Goal: Task Accomplishment & Management: Use online tool/utility

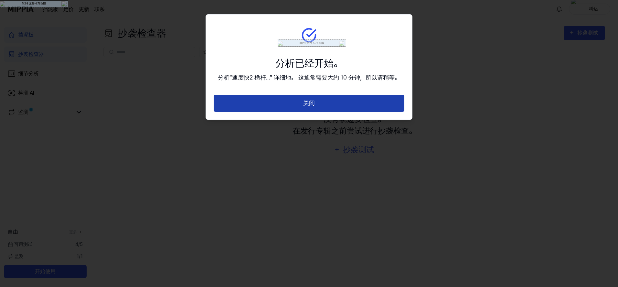
click at [279, 109] on button "关闭" at bounding box center [309, 103] width 191 height 17
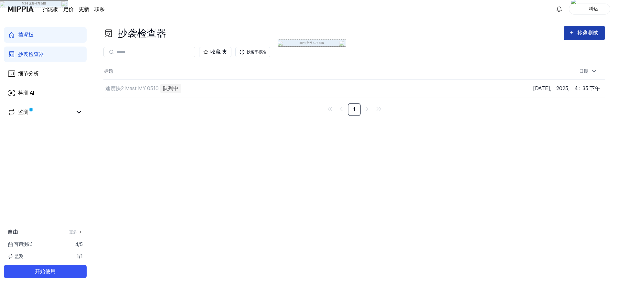
click at [584, 29] on div "抄袭测试" at bounding box center [589, 33] width 23 height 8
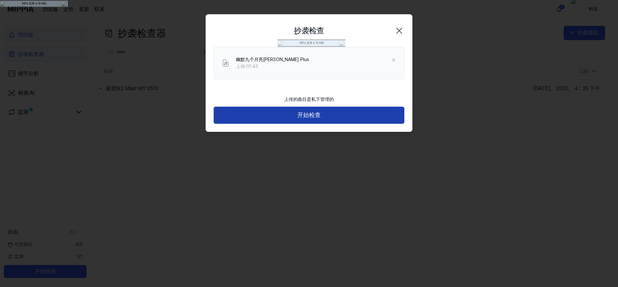
click at [365, 113] on button "开始检查" at bounding box center [309, 115] width 191 height 17
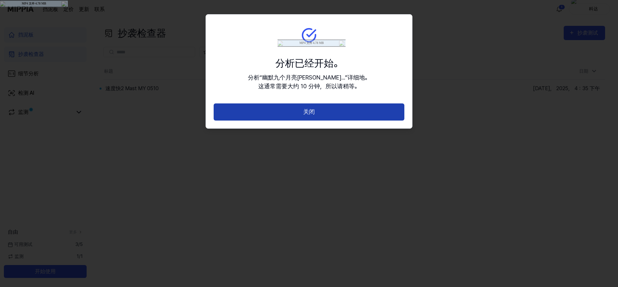
click at [329, 113] on button "关闭" at bounding box center [309, 111] width 191 height 17
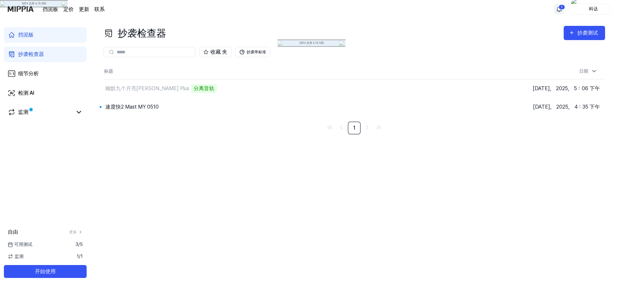
click at [560, 8] on html "挡泥板 定价 更新 联系 1 科达 挡泥板 抄袭检查器 细节分析 检测 AI 监测 自由 更多 可用测试 3 / 5 监测 1 / 1 开始使用 抄袭检查器 …" at bounding box center [309, 143] width 618 height 287
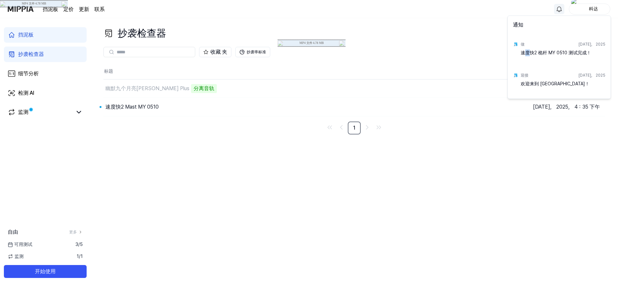
click at [528, 52] on div "速度快2 桅杆 MY 0510 测试完成！" at bounding box center [563, 55] width 85 height 13
drag, startPoint x: 528, startPoint y: 52, endPoint x: 523, endPoint y: 44, distance: 9.2
click at [523, 44] on div "做" at bounding box center [523, 44] width 4 height 6
click at [519, 44] on div "做 [DATE]， 2025 速度快2 桅杆 MY 0510 测试完成！" at bounding box center [559, 50] width 100 height 31
drag, startPoint x: 380, startPoint y: 159, endPoint x: 315, endPoint y: 142, distance: 67.3
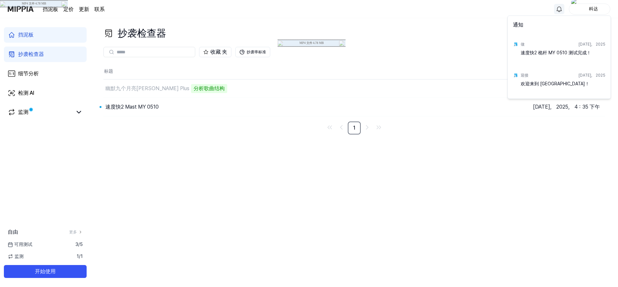
click at [380, 159] on html "挡泥板 定价 更新 联系 科达 挡泥板 抄袭检查器 细节分析 检测 AI 监测 自由 更多 可用测试 3 / 5 监测 1 / 1 开始使用 抄袭检查器 抄袭…" at bounding box center [309, 143] width 618 height 287
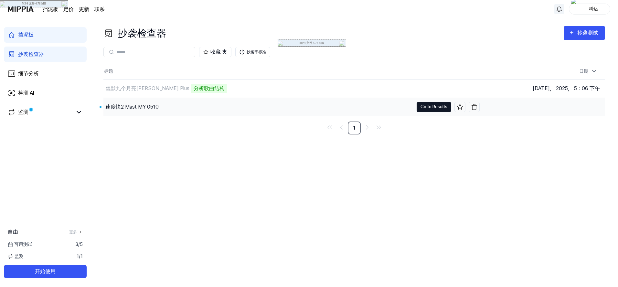
click at [427, 104] on button "Go to Results" at bounding box center [434, 107] width 35 height 10
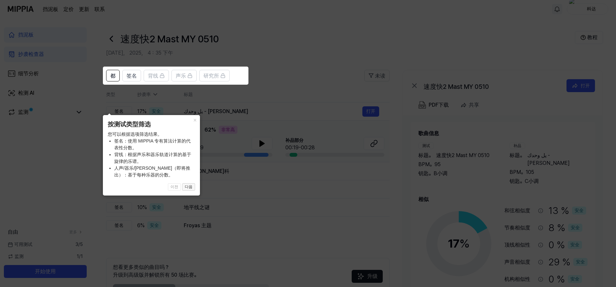
click at [188, 188] on button "다음" at bounding box center [188, 187] width 13 height 8
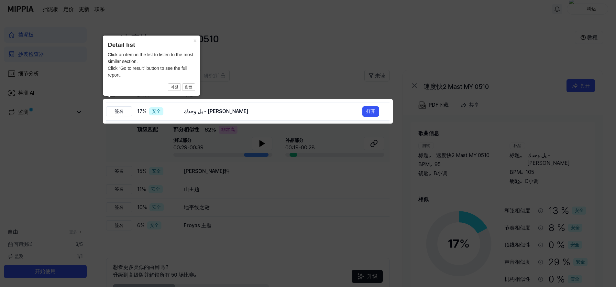
click at [227, 183] on icon at bounding box center [309, 143] width 618 height 287
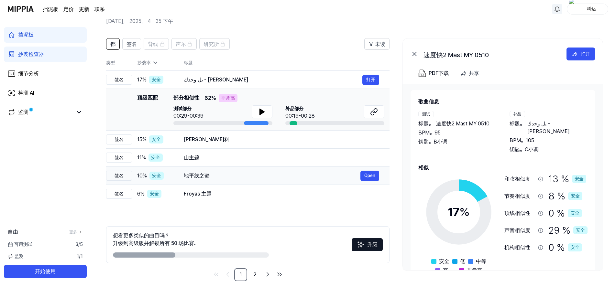
scroll to position [32, 0]
click at [365, 80] on button "打开" at bounding box center [370, 79] width 17 height 10
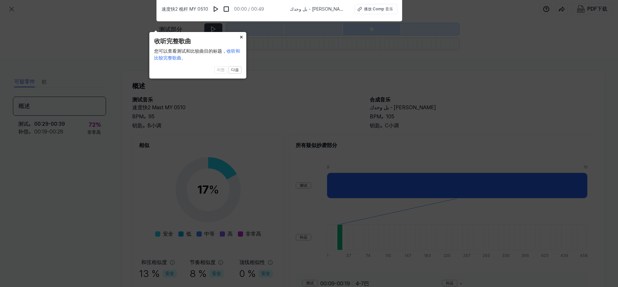
click at [242, 39] on button "×" at bounding box center [241, 36] width 10 height 9
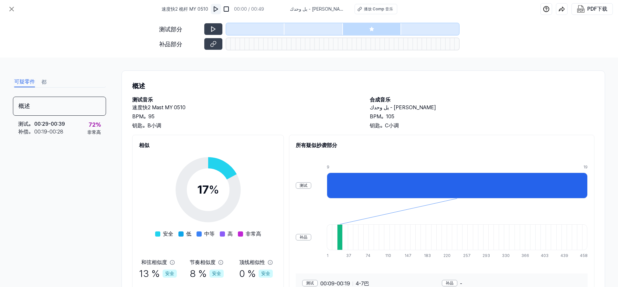
click at [219, 11] on img at bounding box center [216, 9] width 6 height 6
click at [219, 31] on button at bounding box center [213, 29] width 18 height 12
click at [237, 44] on div at bounding box center [238, 44] width 5 height 12
click at [213, 45] on icon at bounding box center [213, 44] width 6 height 6
click at [12, 10] on icon at bounding box center [12, 9] width 8 height 8
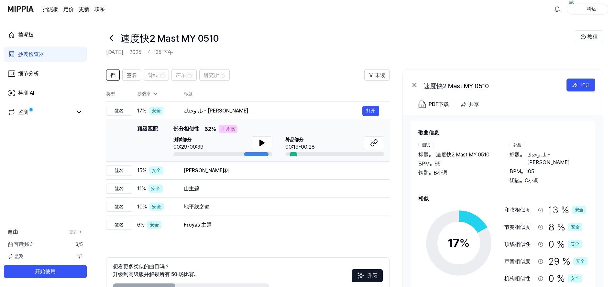
scroll to position [0, 0]
click at [229, 131] on font "非常高" at bounding box center [228, 129] width 14 height 7
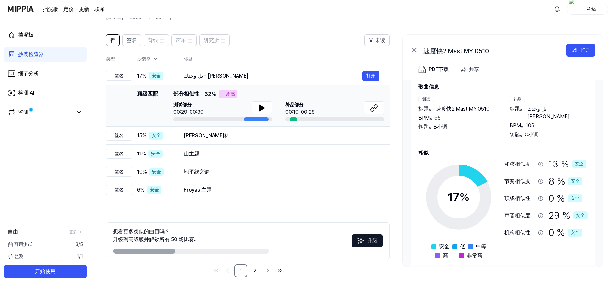
scroll to position [39, 0]
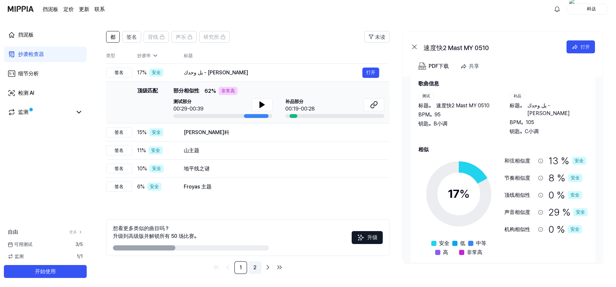
click at [258, 270] on link "2" at bounding box center [254, 267] width 13 height 13
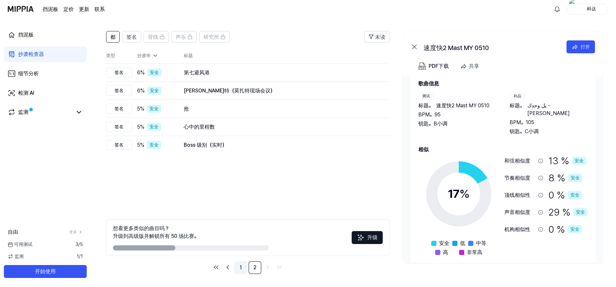
click at [239, 268] on link "1" at bounding box center [240, 267] width 13 height 13
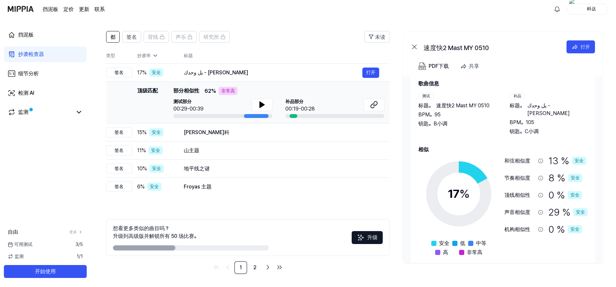
click at [58, 48] on link "抄袭检查器" at bounding box center [45, 55] width 83 height 16
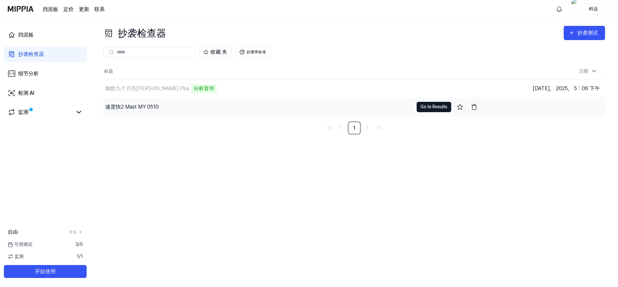
click at [427, 110] on button "Go to Results" at bounding box center [434, 107] width 35 height 10
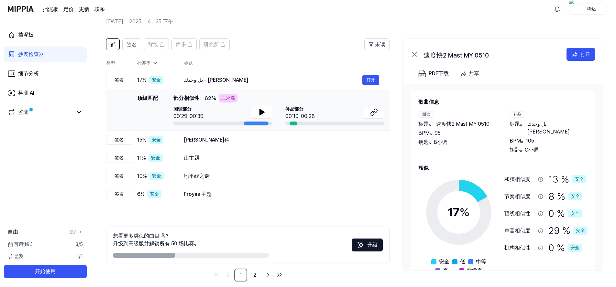
scroll to position [32, 0]
click at [368, 137] on button "Open" at bounding box center [369, 140] width 19 height 10
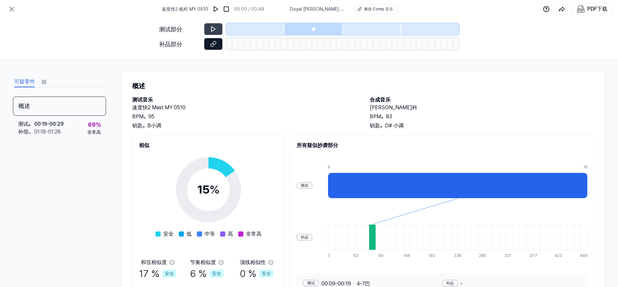
click at [215, 44] on icon at bounding box center [214, 43] width 3 height 4
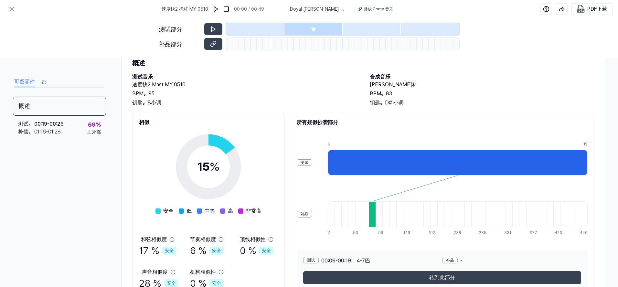
scroll to position [57, 0]
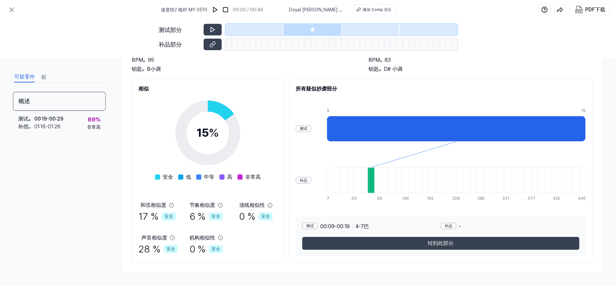
scroll to position [32, 0]
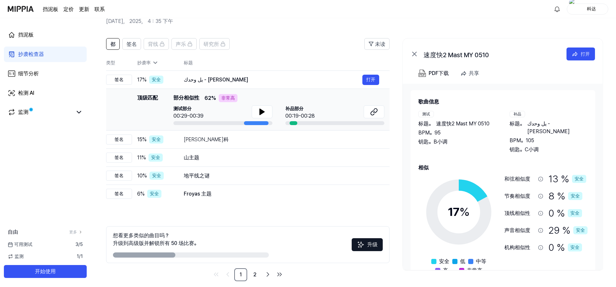
click at [49, 59] on link "抄袭检查器" at bounding box center [45, 55] width 83 height 16
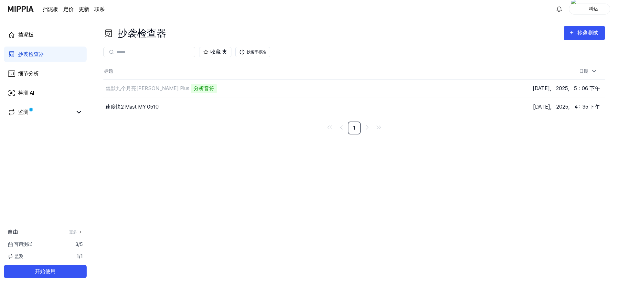
click at [71, 10] on page\) "定价" at bounding box center [68, 9] width 10 height 8
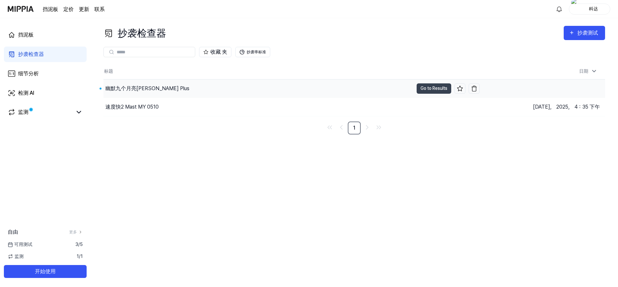
click at [421, 88] on button "Go to Results" at bounding box center [434, 88] width 35 height 10
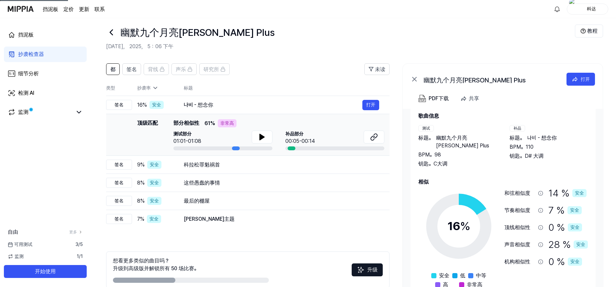
scroll to position [7, 0]
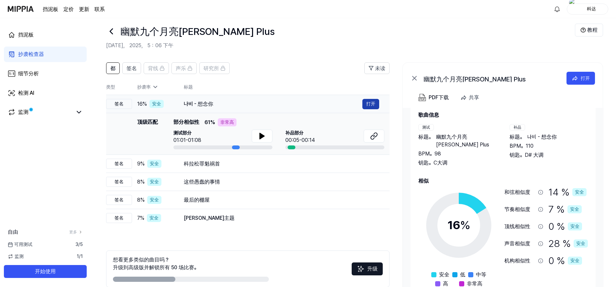
click at [375, 104] on button "打开" at bounding box center [370, 104] width 17 height 10
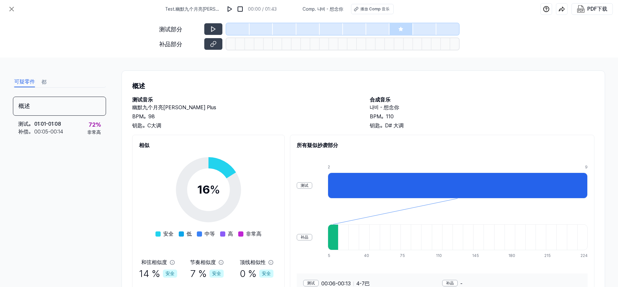
click at [0, 223] on html "Test . 幽默九个月亮[PERSON_NAME] Plus 00:00 / 01:43 Comp. 나비 - 想念你 播放 Comp 音乐 PDF下载 测…" at bounding box center [309, 143] width 618 height 287
click at [217, 45] on button at bounding box center [213, 44] width 18 height 12
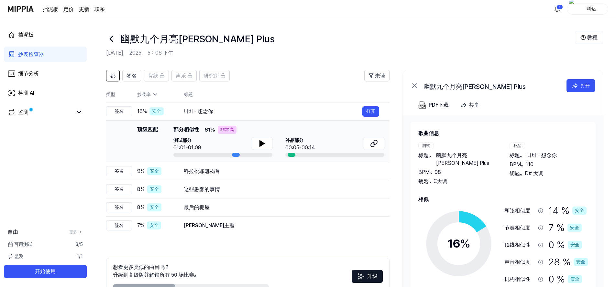
click at [115, 40] on icon at bounding box center [111, 39] width 10 height 10
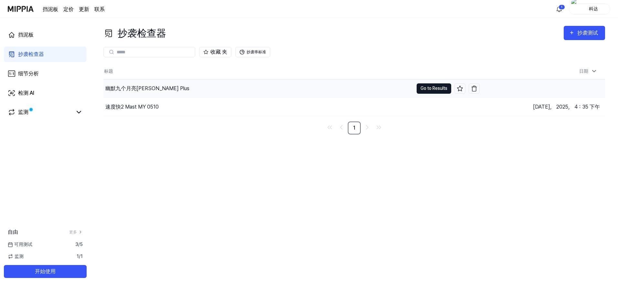
click at [443, 89] on button "Go to Results" at bounding box center [434, 88] width 35 height 10
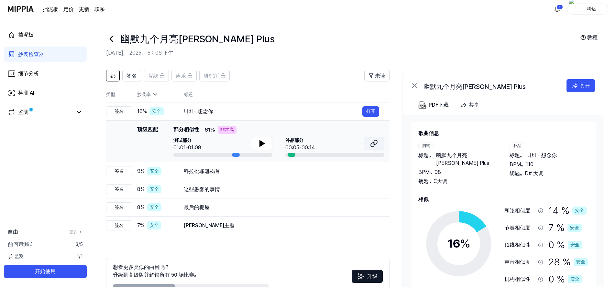
click at [379, 137] on button at bounding box center [373, 143] width 21 height 13
click at [196, 139] on span "测试部分" at bounding box center [187, 140] width 28 height 7
click at [122, 113] on div "签名" at bounding box center [119, 111] width 26 height 10
click at [347, 126] on div "Top Matching 部分相似性 61 % 非常高" at bounding box center [278, 130] width 211 height 8
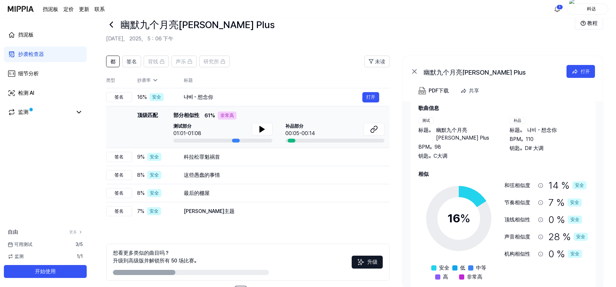
scroll to position [39, 0]
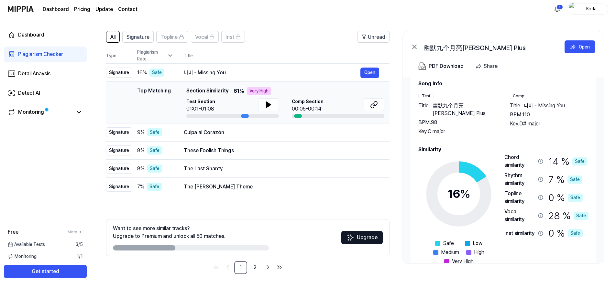
click at [245, 87] on span "61 % Very High" at bounding box center [252, 91] width 38 height 8
click at [275, 104] on button at bounding box center [268, 104] width 21 height 13
drag, startPoint x: 245, startPoint y: 115, endPoint x: 189, endPoint y: 116, distance: 55.9
click at [189, 116] on div at bounding box center [232, 116] width 92 height 4
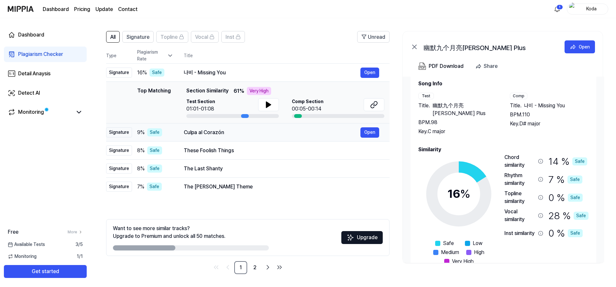
click at [198, 132] on div "Culpa al Corazón" at bounding box center [272, 133] width 177 height 8
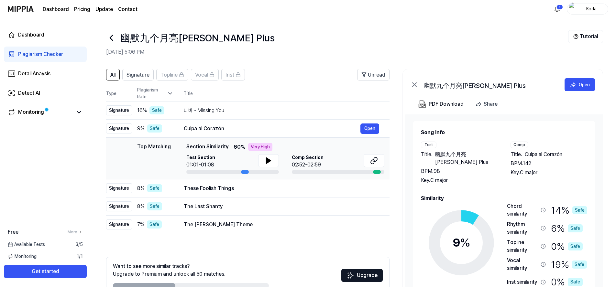
scroll to position [0, 0]
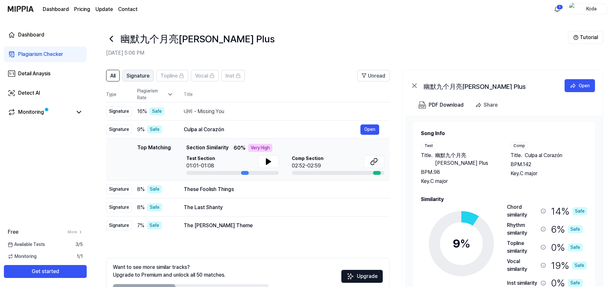
click at [154, 75] on button "Signature" at bounding box center [137, 76] width 31 height 12
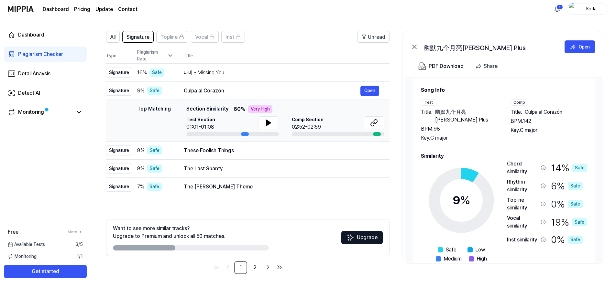
scroll to position [20, 0]
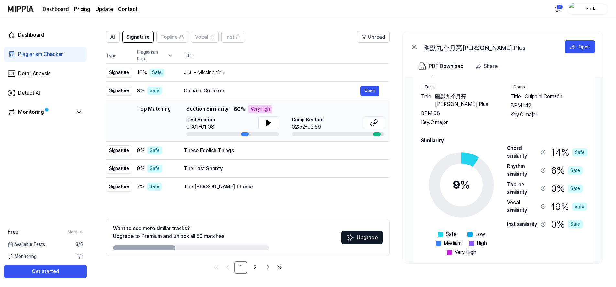
click at [97, 152] on div "All Signature Topline Vocal Inst Unread All Signature Topline Vocal Inst Type P…" at bounding box center [353, 156] width 525 height 263
click at [65, 108] on div "Monitoring" at bounding box center [45, 113] width 83 height 16
click at [65, 116] on link "Monitoring" at bounding box center [40, 112] width 65 height 8
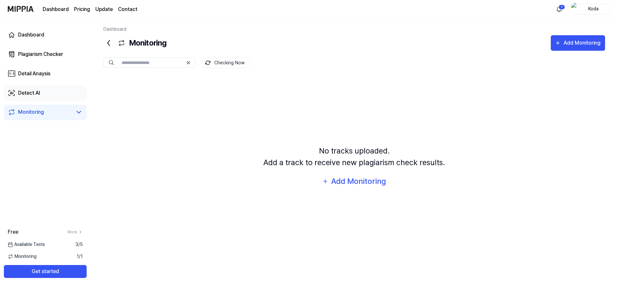
drag, startPoint x: 55, startPoint y: 106, endPoint x: 56, endPoint y: 101, distance: 5.2
click at [55, 105] on div "Monitoring" at bounding box center [45, 113] width 83 height 16
click at [56, 98] on link "Detect AI" at bounding box center [45, 93] width 83 height 16
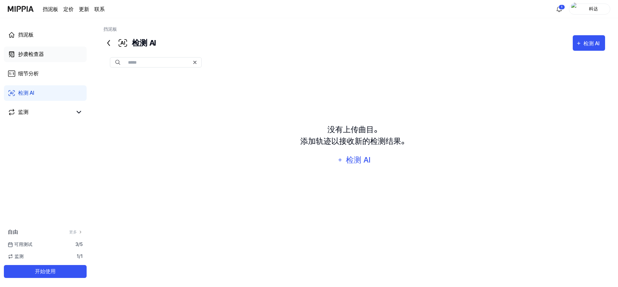
click at [66, 58] on link "抄袭检查器" at bounding box center [45, 55] width 83 height 16
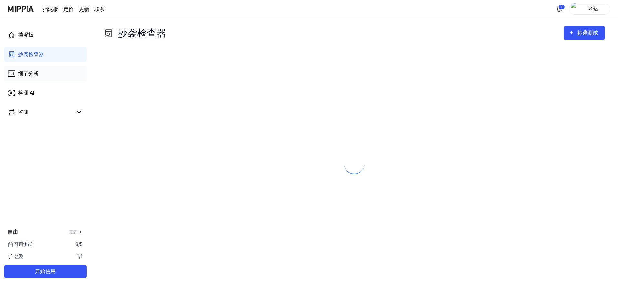
click at [68, 71] on link "细节分析" at bounding box center [45, 74] width 83 height 16
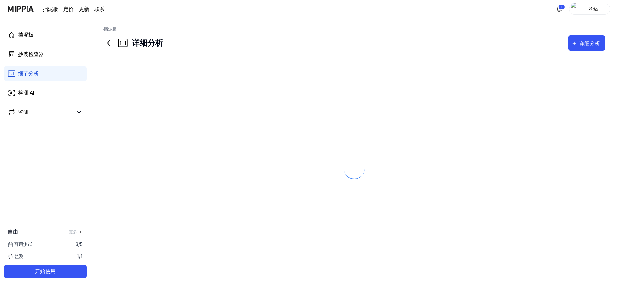
click at [69, 72] on link "细节分析" at bounding box center [45, 74] width 83 height 16
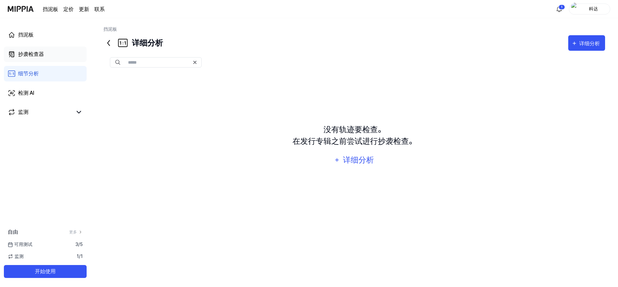
click at [77, 54] on link "抄袭检查器" at bounding box center [45, 55] width 83 height 16
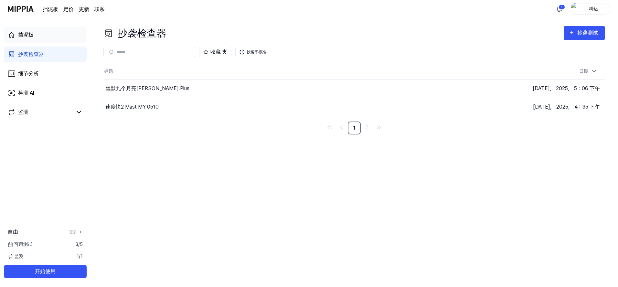
click at [47, 37] on link "挡泥板" at bounding box center [45, 35] width 83 height 16
